Goal: Information Seeking & Learning: Learn about a topic

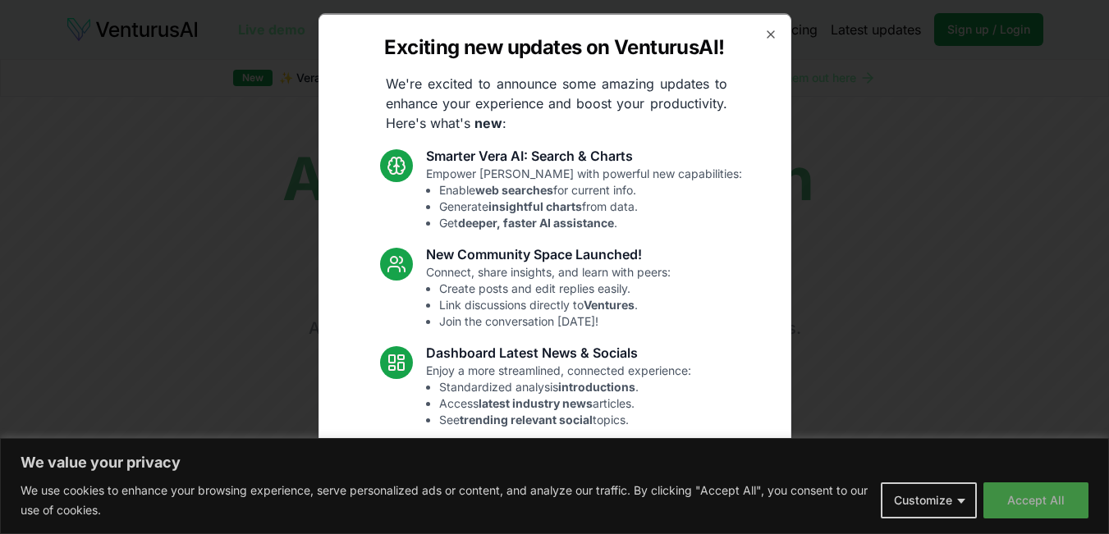
drag, startPoint x: 1055, startPoint y: 501, endPoint x: 1032, endPoint y: 484, distance: 29.4
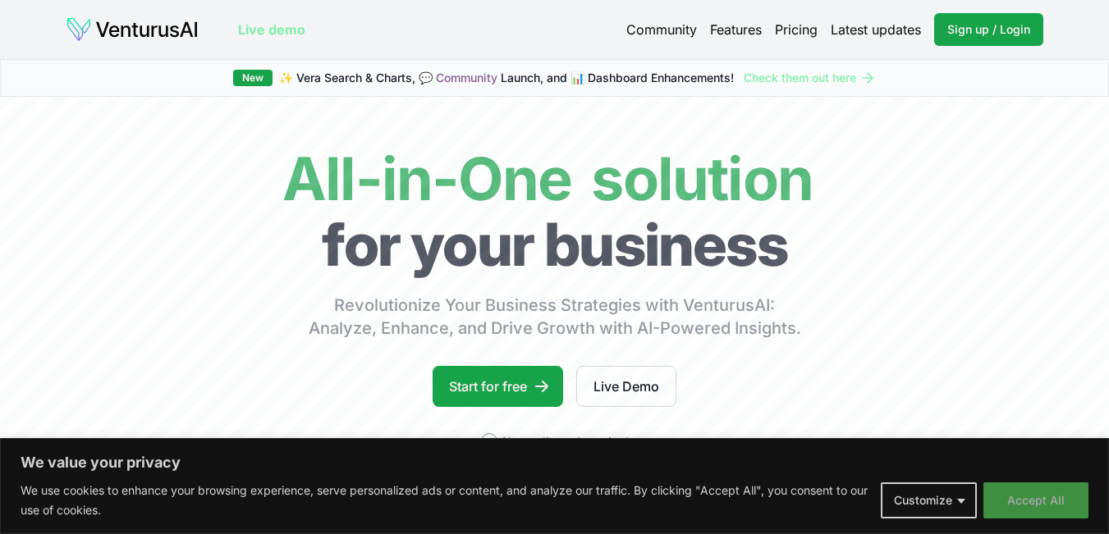
click at [1033, 496] on button "Accept All" at bounding box center [1035, 501] width 105 height 36
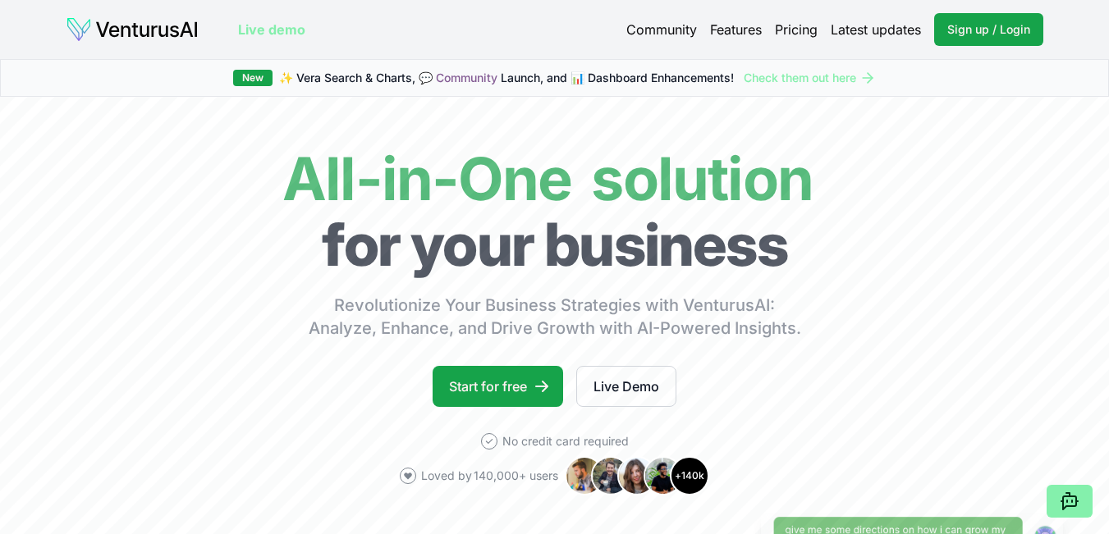
scroll to position [164, 0]
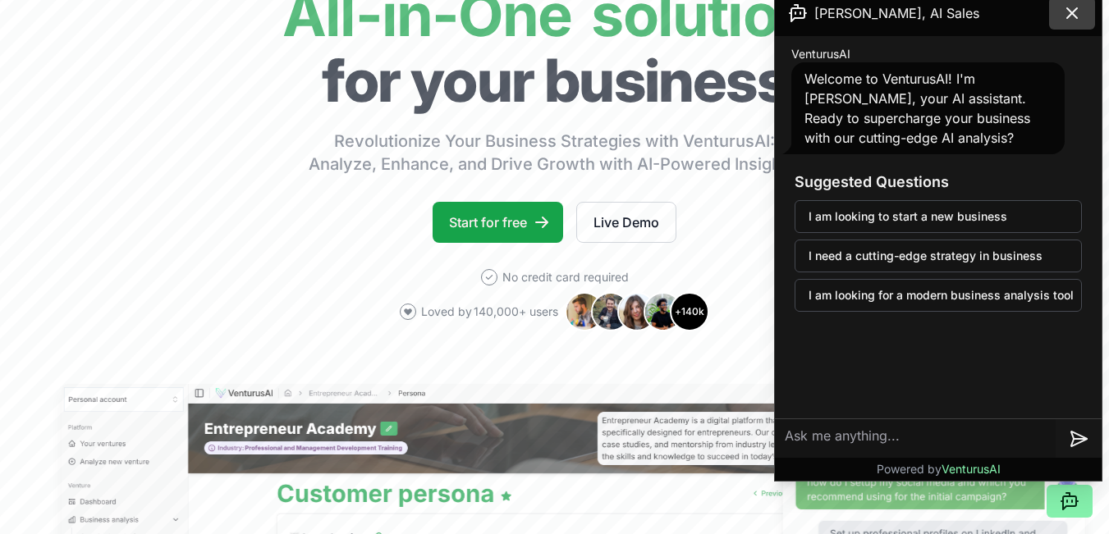
click at [1069, 14] on icon at bounding box center [1072, 13] width 20 height 20
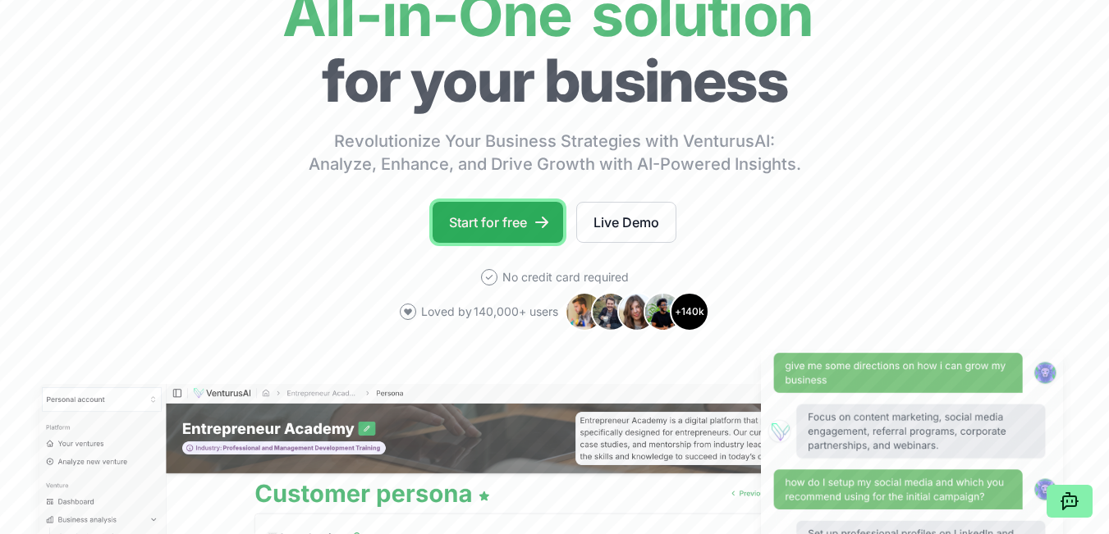
click at [540, 224] on icon at bounding box center [541, 222] width 16 height 16
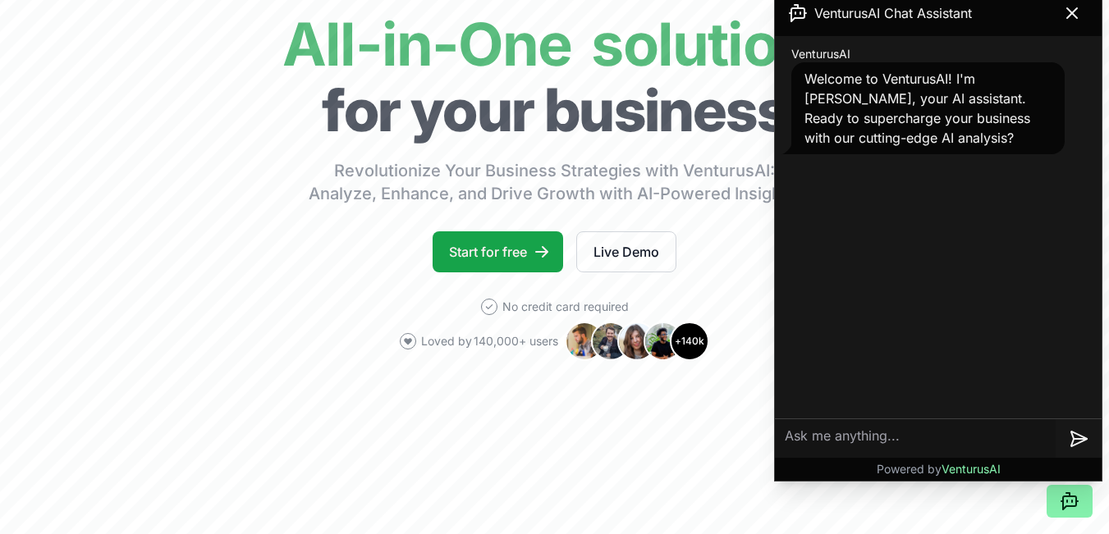
scroll to position [164, 0]
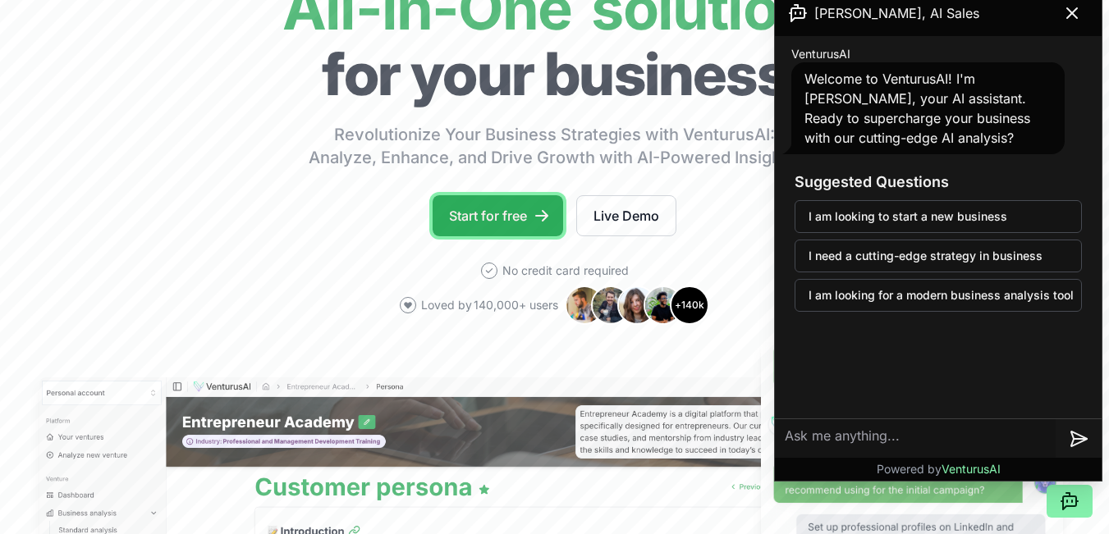
click at [440, 216] on link "Start for free" at bounding box center [497, 215] width 130 height 41
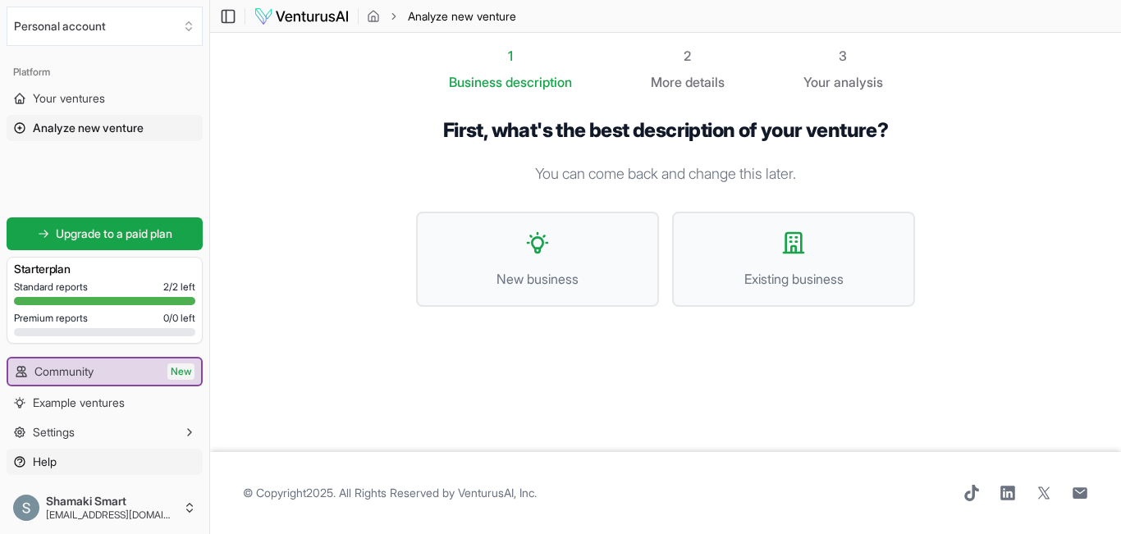
click at [38, 461] on span "Help" at bounding box center [45, 462] width 24 height 16
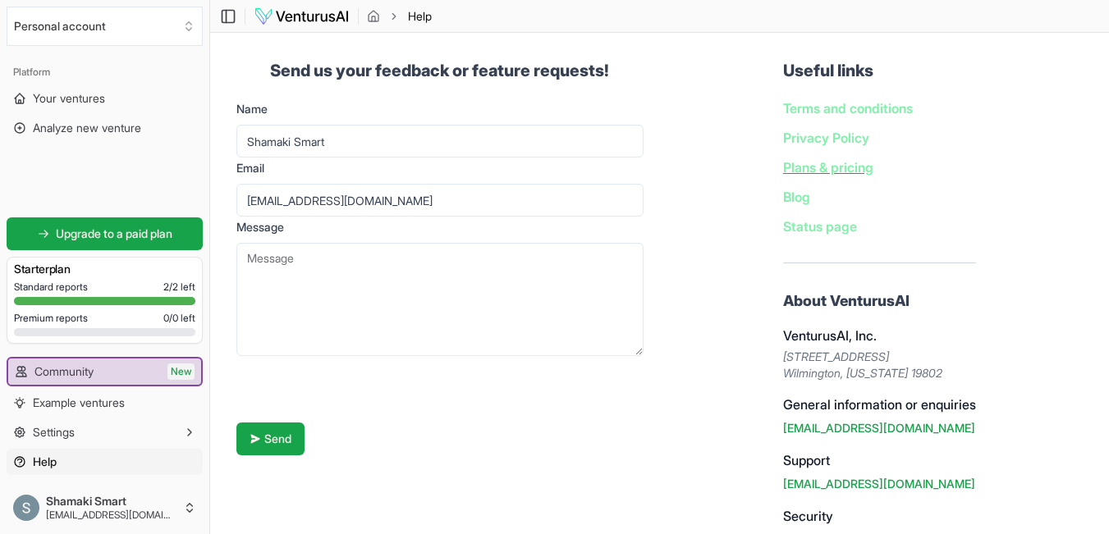
click at [811, 165] on link "Plans & pricing" at bounding box center [828, 167] width 90 height 16
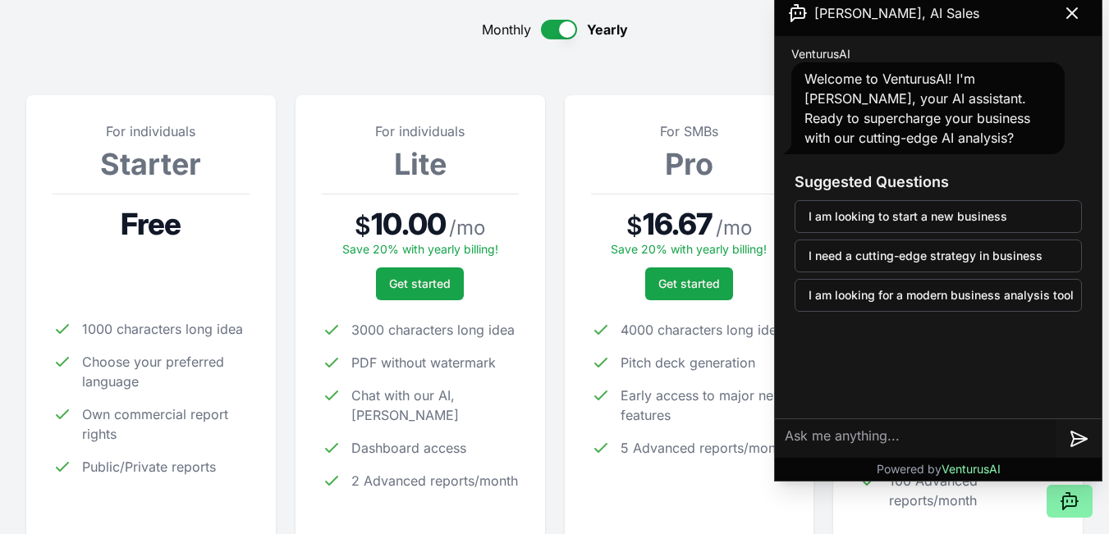
scroll to position [246, 0]
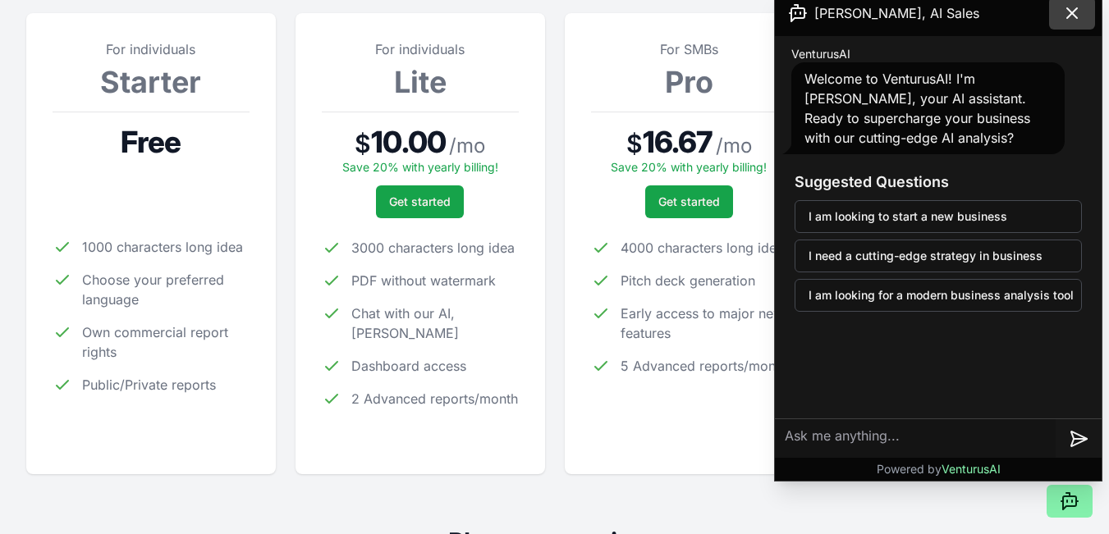
click at [1078, 7] on icon at bounding box center [1072, 13] width 20 height 20
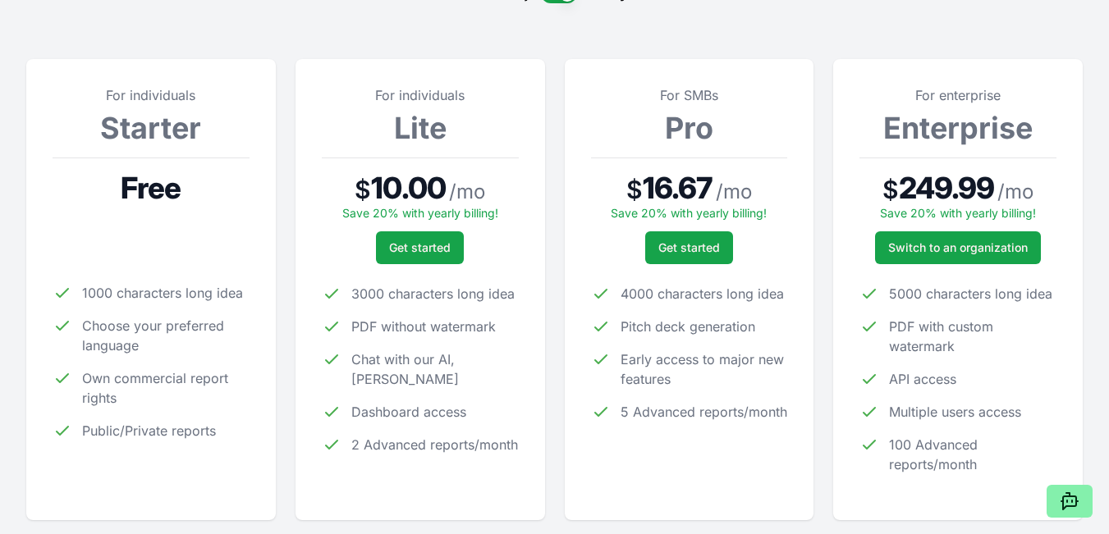
scroll to position [82, 0]
